Goal: Information Seeking & Learning: Learn about a topic

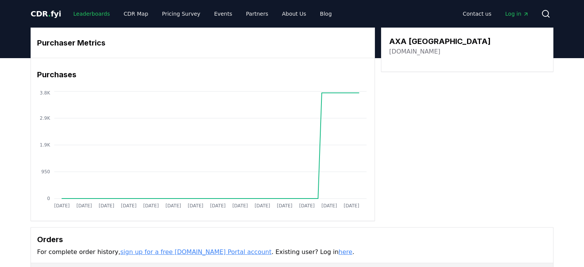
click at [91, 13] on link "Leaderboards" at bounding box center [91, 14] width 49 height 14
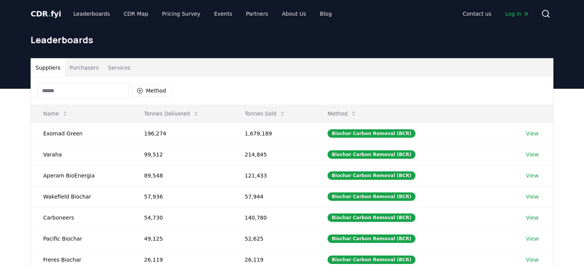
click at [86, 71] on button "Purchasers" at bounding box center [84, 67] width 39 height 18
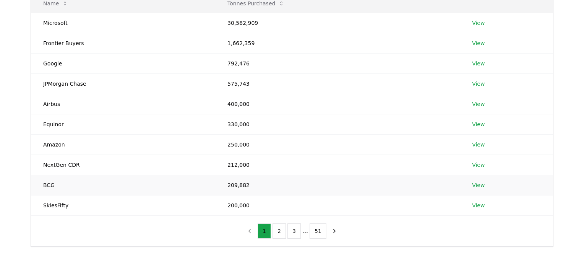
scroll to position [112, 0]
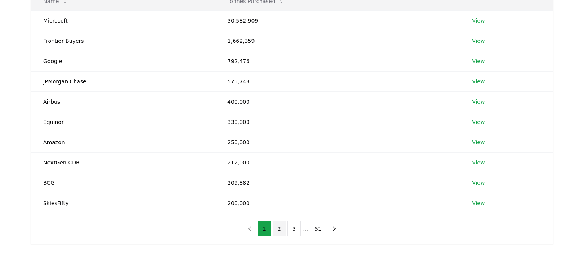
click at [279, 226] on button "2" at bounding box center [279, 228] width 13 height 15
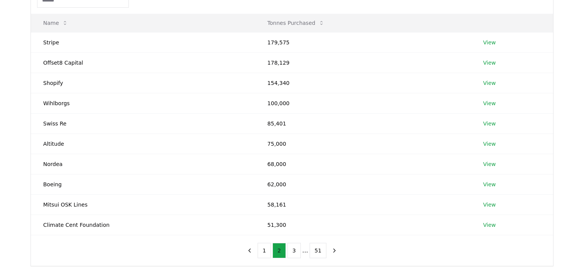
scroll to position [85, 0]
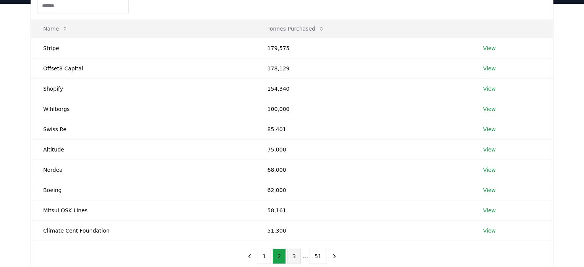
click at [293, 253] on button "3" at bounding box center [293, 255] width 13 height 15
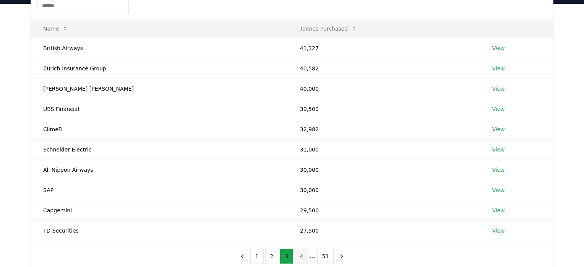
click at [302, 255] on button "4" at bounding box center [301, 255] width 13 height 15
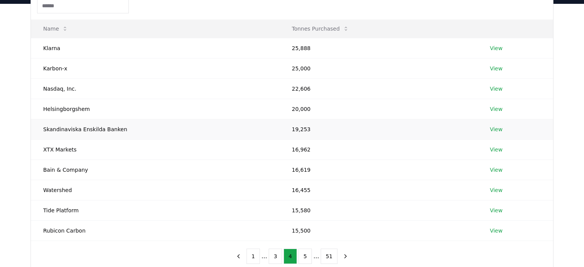
click at [494, 128] on link "View" at bounding box center [496, 129] width 13 height 8
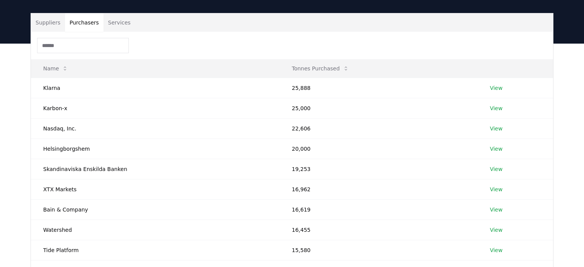
scroll to position [34, 0]
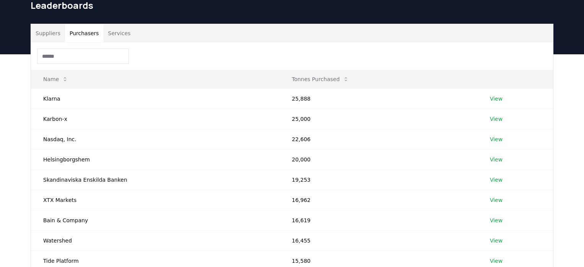
click at [86, 58] on input at bounding box center [83, 56] width 92 height 15
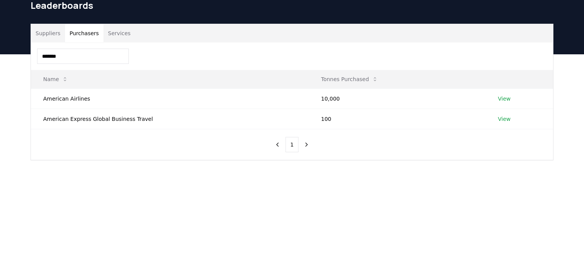
type input "*******"
